Goal: Transaction & Acquisition: Purchase product/service

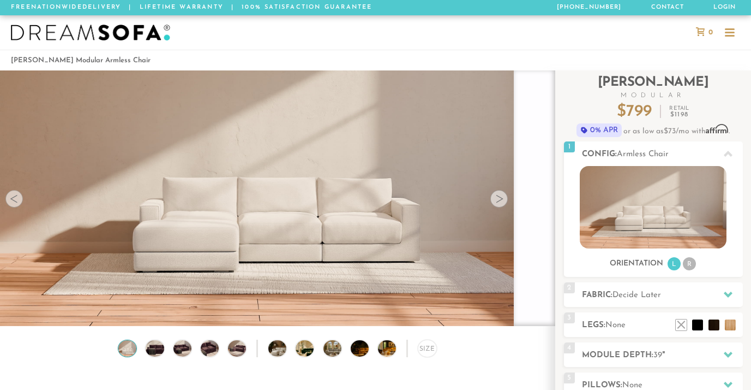
scroll to position [14256, 751]
click at [725, 35] on div at bounding box center [730, 36] width 10 height 2
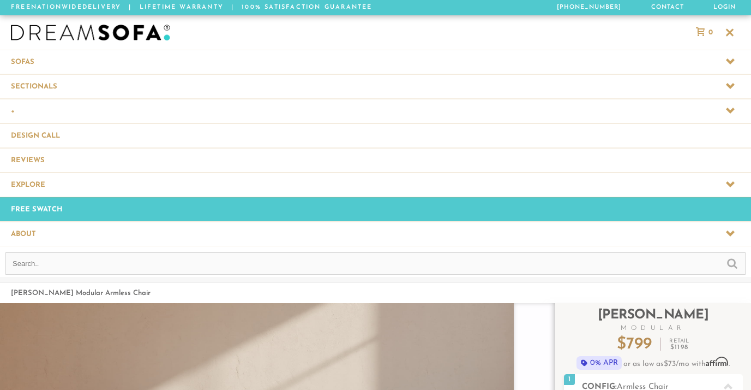
scroll to position [14488, 751]
click at [289, 265] on input "text" at bounding box center [375, 263] width 740 height 22
type input "isabel sectional"
click at [727, 256] on input "submit" at bounding box center [732, 262] width 10 height 13
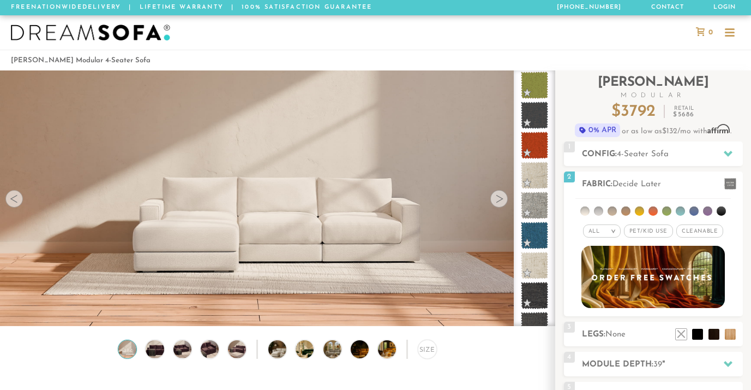
click at [725, 30] on div at bounding box center [730, 33] width 10 height 10
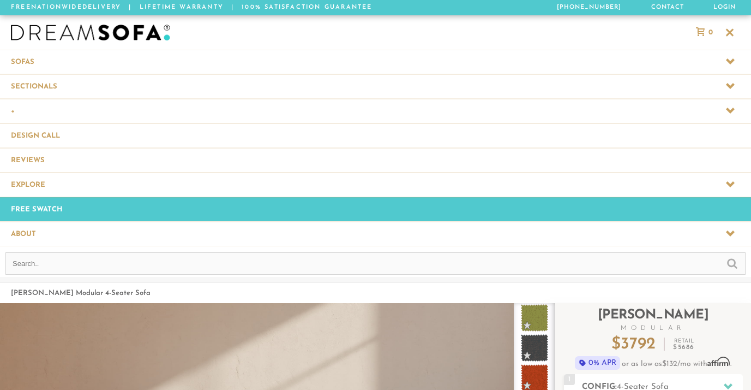
scroll to position [12119, 751]
click at [172, 264] on input "text" at bounding box center [375, 263] width 740 height 22
type input "rome sectional"
click at [727, 256] on input "submit" at bounding box center [732, 262] width 10 height 13
